Goal: Information Seeking & Learning: Understand process/instructions

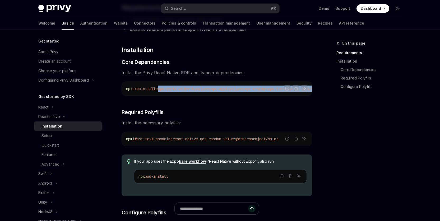
scroll to position [0, 0]
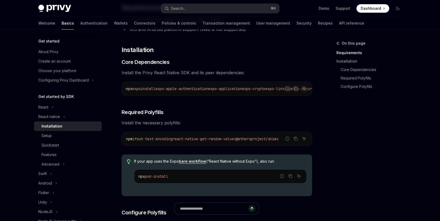
click at [226, 94] on div "npx expo install expo-apple-authentication expo-application expo-crypto expo-li…" at bounding box center [217, 89] width 190 height 14
drag, startPoint x: 181, startPoint y: 90, endPoint x: 233, endPoint y: 90, distance: 52.0
click at [233, 90] on span "npx expo install expo-apple-authentication expo-application expo-crypto expo-li…" at bounding box center [257, 88] width 418 height 5
click at [200, 96] on div "Report incorrect code Copy Ask AI npx expo install expo-apple-authentication ex…" at bounding box center [216, 89] width 190 height 14
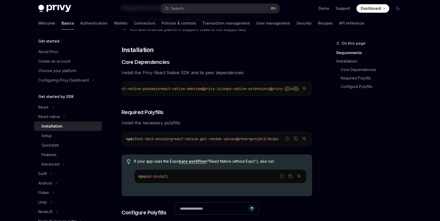
scroll to position [0, 264]
click at [296, 89] on icon "Copy the contents from the code block" at bounding box center [295, 88] width 4 height 4
drag, startPoint x: 143, startPoint y: 141, endPoint x: 294, endPoint y: 140, distance: 151.8
click at [294, 140] on div "Report incorrect code Copy Ask AI npm i fast-text-encoding react-native-get-ran…" at bounding box center [216, 139] width 190 height 14
click at [294, 140] on icon "Copy the contents from the code block" at bounding box center [295, 139] width 3 height 3
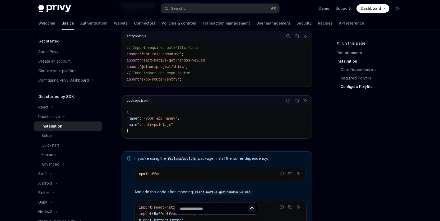
scroll to position [281, 0]
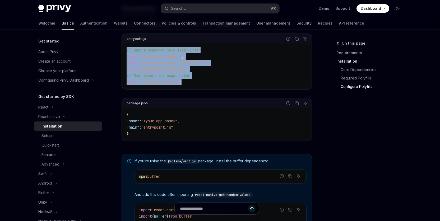
drag, startPoint x: 190, startPoint y: 84, endPoint x: 126, endPoint y: 54, distance: 70.1
click at [126, 54] on code "// Import required polyfills first import 'fast-text-encoding' ; import 'react-…" at bounding box center [216, 66] width 180 height 38
copy code "// Import required polyfills first import 'fast-text-encoding' ; import 'react-…"
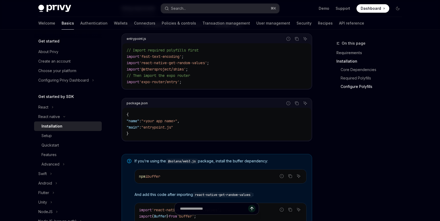
click at [203, 137] on code "{ "name" : "<your app name>" , "main" : "entrypoint.js" }" at bounding box center [216, 123] width 180 height 25
drag, startPoint x: 180, startPoint y: 129, endPoint x: 203, endPoint y: 134, distance: 24.3
click at [151, 130] on span ""entrypoint.js"" at bounding box center [157, 127] width 32 height 5
copy span "entrypoint.js"
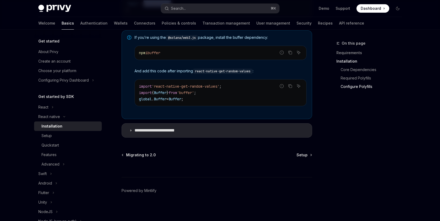
scroll to position [408, 0]
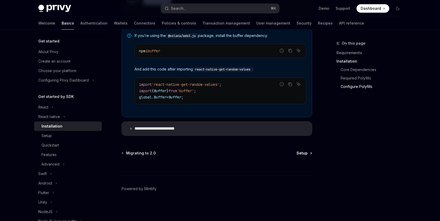
click at [303, 155] on span "Setup" at bounding box center [301, 152] width 11 height 5
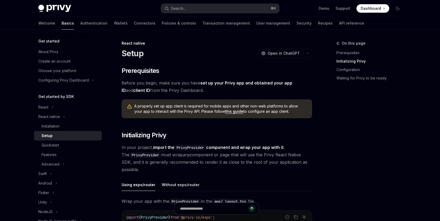
scroll to position [91, 0]
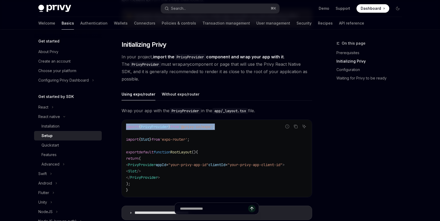
type textarea "*"
click at [218, 142] on code "import { PrivyProvider } from '@privy-io/expo' ; import { Slot } from 'expo-rou…" at bounding box center [216, 159] width 181 height 70
drag, startPoint x: 227, startPoint y: 127, endPoint x: 126, endPoint y: 126, distance: 100.3
click at [126, 126] on code "import { PrivyProvider } from '@privy-io/expo' ; import { Slot } from 'expo-rou…" at bounding box center [216, 159] width 181 height 70
copy span "import { PrivyProvider } from '@privy-io/expo' ;"
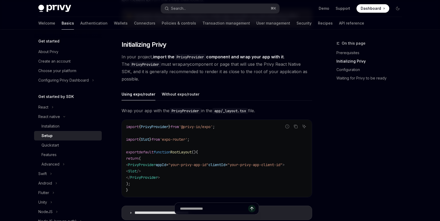
click at [257, 144] on code "import { PrivyProvider } from '@privy-io/expo' ; import { Slot } from 'expo-rou…" at bounding box center [216, 159] width 181 height 70
drag, startPoint x: 231, startPoint y: 127, endPoint x: 126, endPoint y: 127, distance: 105.3
click at [126, 127] on code "import { PrivyProvider } from '@privy-io/expo' ; import { Slot } from 'expo-rou…" at bounding box center [216, 159] width 181 height 70
copy span "import { PrivyProvider } from '@privy-io/expo' ;"
click at [260, 140] on code "import { PrivyProvider } from '@privy-io/expo' ; import { Slot } from 'expo-rou…" at bounding box center [216, 159] width 181 height 70
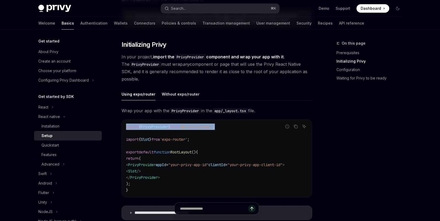
drag, startPoint x: 230, startPoint y: 127, endPoint x: 153, endPoint y: 129, distance: 76.6
click at [127, 127] on code "import { PrivyProvider } from '@privy-io/expo' ; import { Slot } from 'expo-rou…" at bounding box center [216, 159] width 181 height 70
copy span "import { PrivyProvider } from '@privy-io/expo' ;"
click at [296, 129] on button "Copy the contents from the code block" at bounding box center [295, 126] width 7 height 7
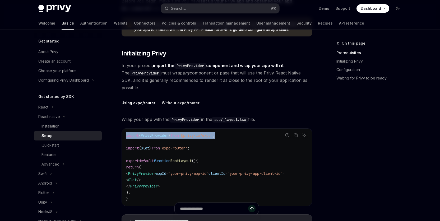
scroll to position [85, 0]
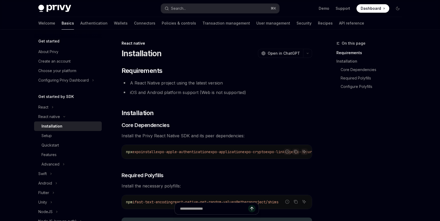
drag, startPoint x: 219, startPoint y: 152, endPoint x: 125, endPoint y: 152, distance: 94.5
click at [125, 152] on div "npx expo install expo-apple-authentication expo-application expo-crypto expo-li…" at bounding box center [217, 152] width 190 height 14
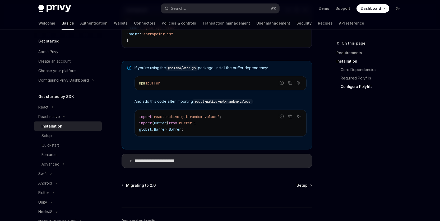
scroll to position [408, 0]
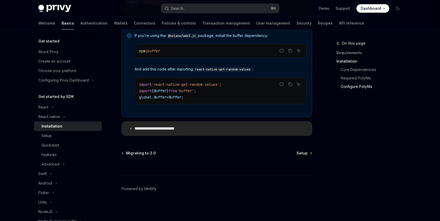
click at [172, 129] on p "**********" at bounding box center [159, 128] width 51 height 5
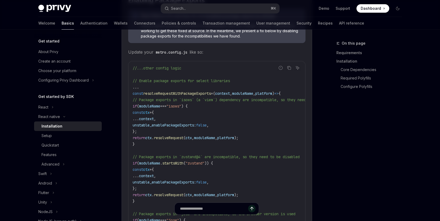
scroll to position [566, 0]
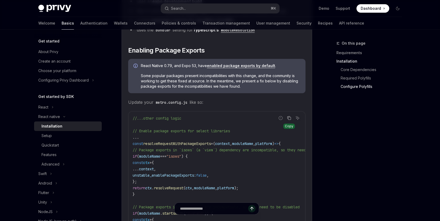
click at [288, 120] on icon "Copy the contents from the code block" at bounding box center [289, 118] width 4 height 4
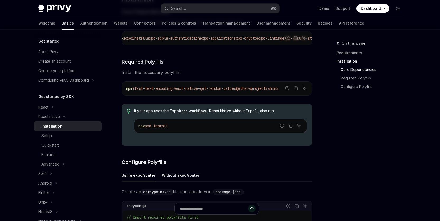
scroll to position [0, 0]
drag, startPoint x: 142, startPoint y: 90, endPoint x: 264, endPoint y: 91, distance: 121.7
click at [263, 91] on span "npm i fast-text-encoding react-native-get-random-values @ethersproject/shims" at bounding box center [202, 88] width 152 height 5
click at [296, 90] on icon "Copy the contents from the code block" at bounding box center [295, 88] width 4 height 4
click at [365, 142] on div "On this page Requirements Installation Core Dependencies Required Polyfills Con…" at bounding box center [366, 130] width 80 height 181
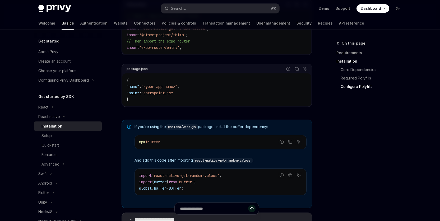
scroll to position [424, 0]
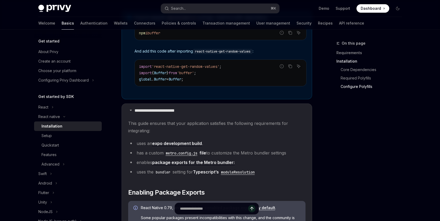
drag, startPoint x: 375, startPoint y: 143, endPoint x: 368, endPoint y: 145, distance: 7.2
click at [374, 143] on div "On this page Requirements Installation Core Dependencies Required Polyfills Con…" at bounding box center [366, 130] width 80 height 181
click at [52, 125] on div "Installation" at bounding box center [51, 126] width 21 height 6
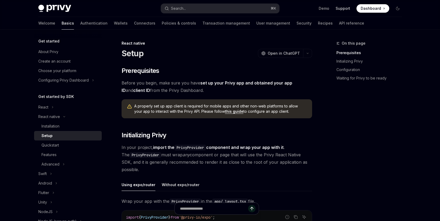
scroll to position [51, 0]
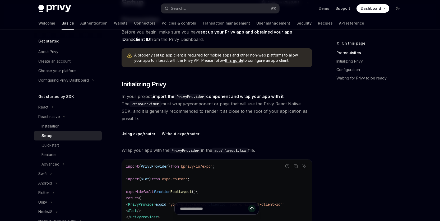
type textarea "*"
click at [344, 10] on link "Support" at bounding box center [342, 8] width 15 height 5
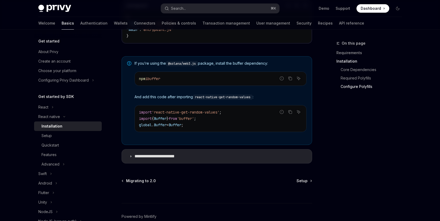
scroll to position [379, 0]
drag, startPoint x: 166, startPoint y: 80, endPoint x: 153, endPoint y: 80, distance: 12.7
click at [153, 80] on code "npm i buffer" at bounding box center [220, 78] width 163 height 6
click at [186, 158] on summary "**********" at bounding box center [217, 156] width 190 height 14
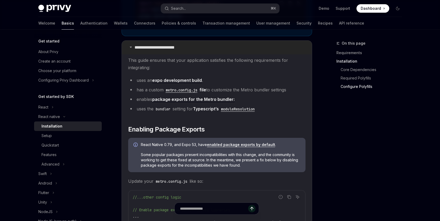
scroll to position [488, 0]
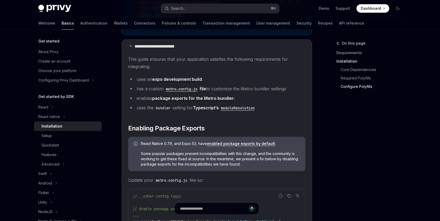
click at [250, 111] on code "moduleResolution" at bounding box center [238, 108] width 38 height 6
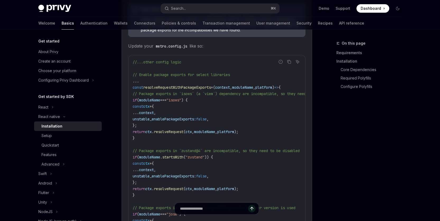
scroll to position [635, 0]
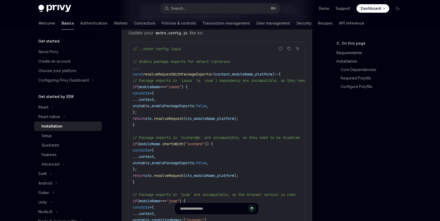
click at [196, 107] on span "unstable_enablePackageExports:" at bounding box center [164, 105] width 63 height 5
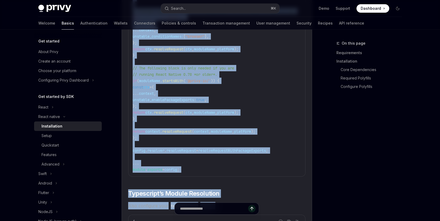
scroll to position [838, 0]
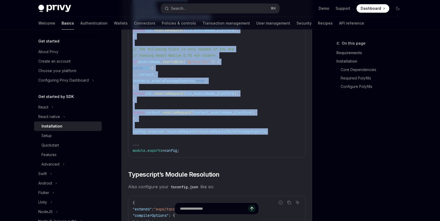
drag, startPoint x: 134, startPoint y: 77, endPoint x: 281, endPoint y: 133, distance: 157.9
copy code "const resolveRequestWithPackageExports = ( context , moduleName , platform ) =>…"
click at [277, 177] on h2 "​ Typescript’s Module Resolution" at bounding box center [216, 174] width 177 height 8
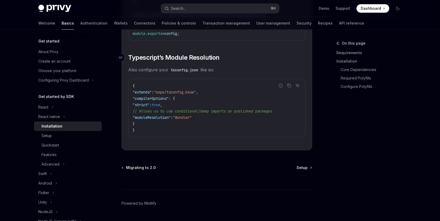
scroll to position [973, 0]
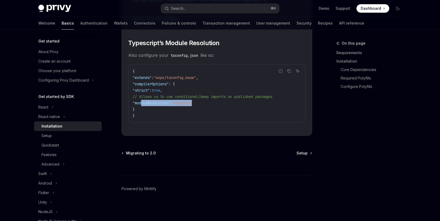
drag, startPoint x: 174, startPoint y: 105, endPoint x: 198, endPoint y: 103, distance: 24.4
click at [206, 103] on code "{ "extends" : "expo/tsconfig.base" , "compilerOptions" : { "strict" : true , //…" at bounding box center [217, 93] width 168 height 51
copy span ""moduleResolution" : "Bundler""
